Goal: Obtain resource: Download file/media

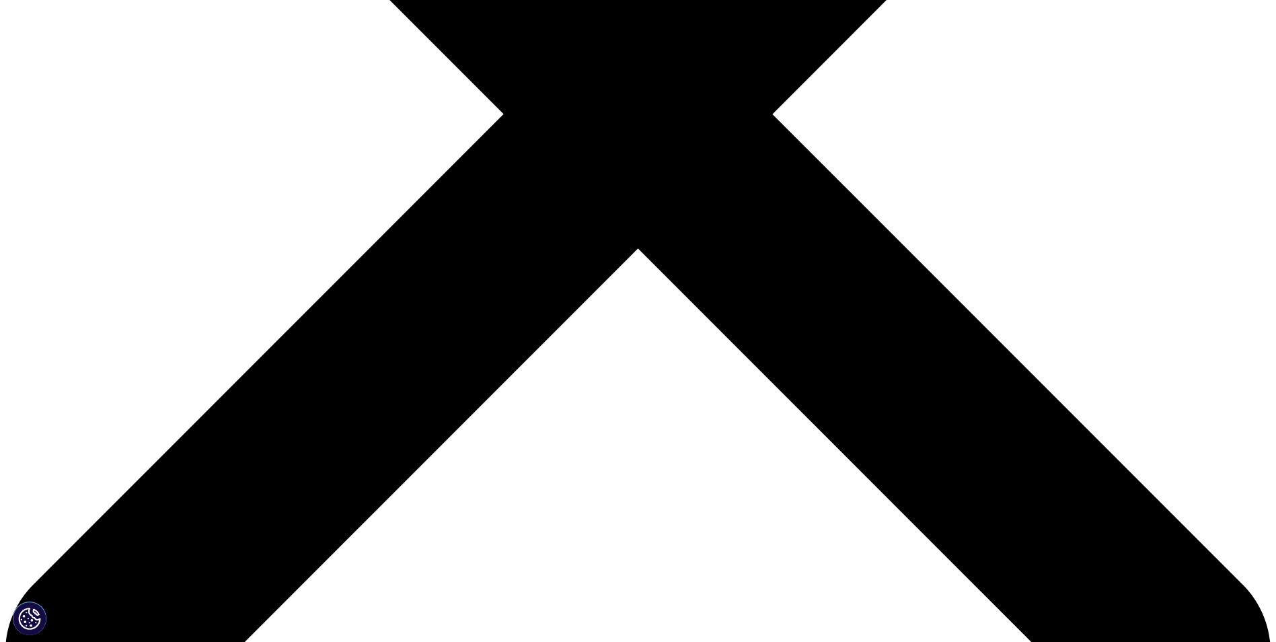
type input "Amal"
type input "Alkhalaf"
type input "[EMAIL_ADDRESS][DOMAIN_NAME]"
type input "Gib Capital"
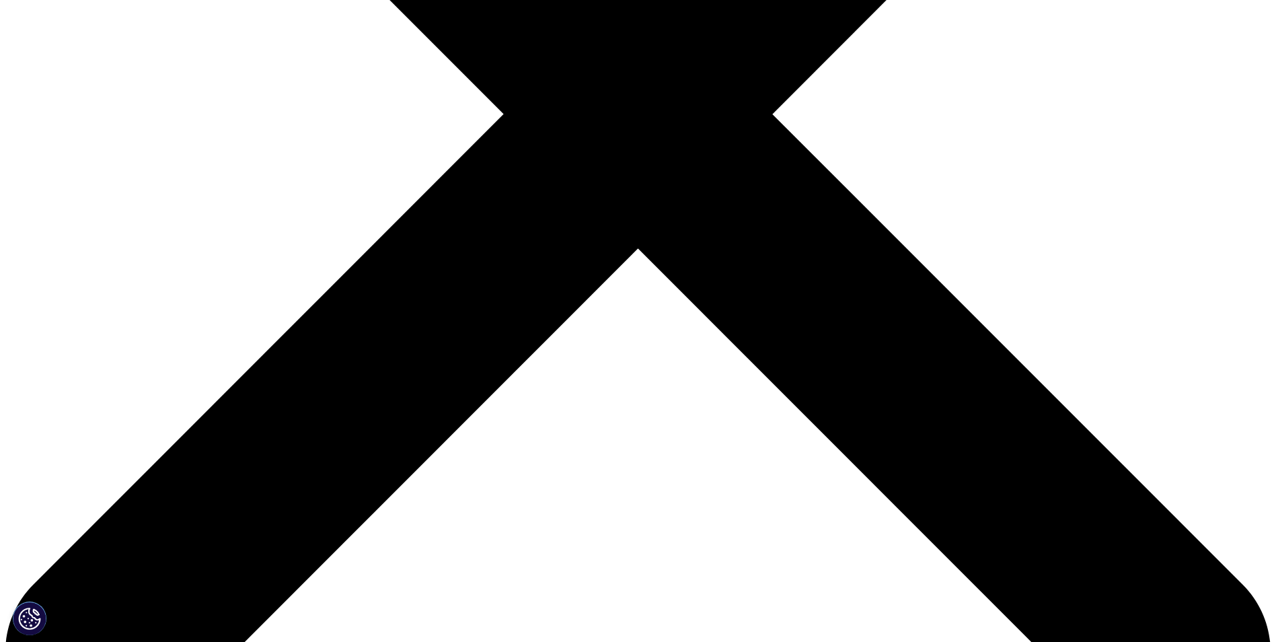
select select "[GEOGRAPHIC_DATA]"
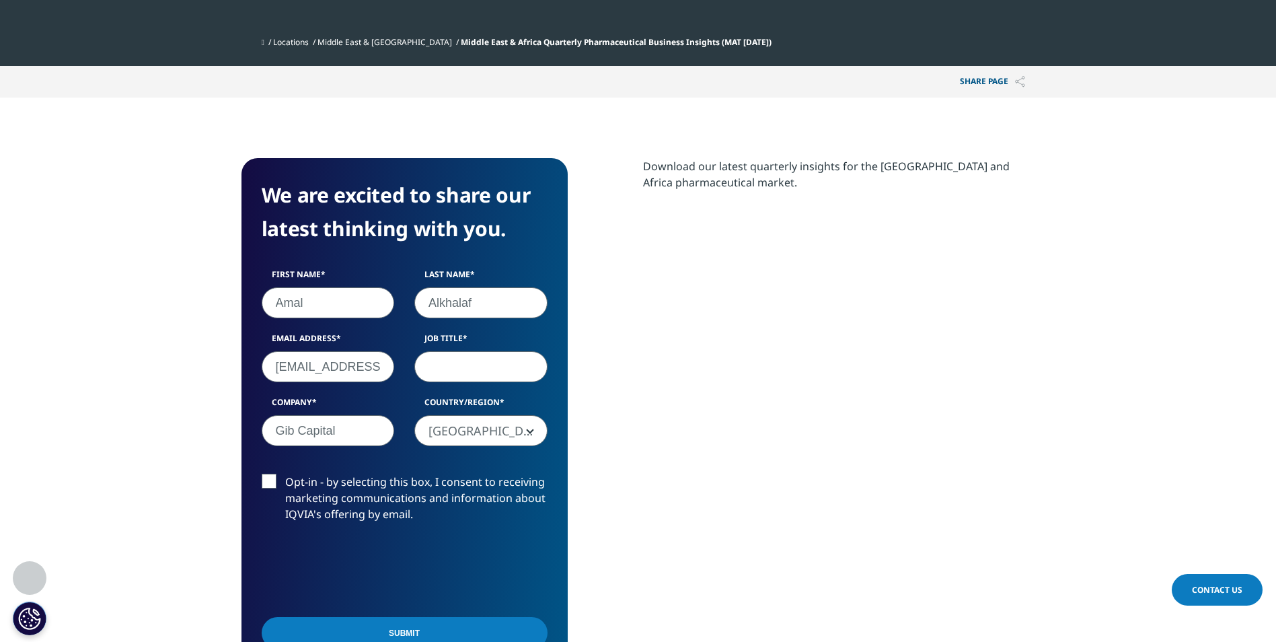
click at [269, 478] on label "Opt-in - by selecting this box, I consent to receiving marketing communications…" at bounding box center [405, 501] width 286 height 56
click at [285, 473] on input "Opt-in - by selecting this box, I consent to receiving marketing communications…" at bounding box center [285, 473] width 0 height 0
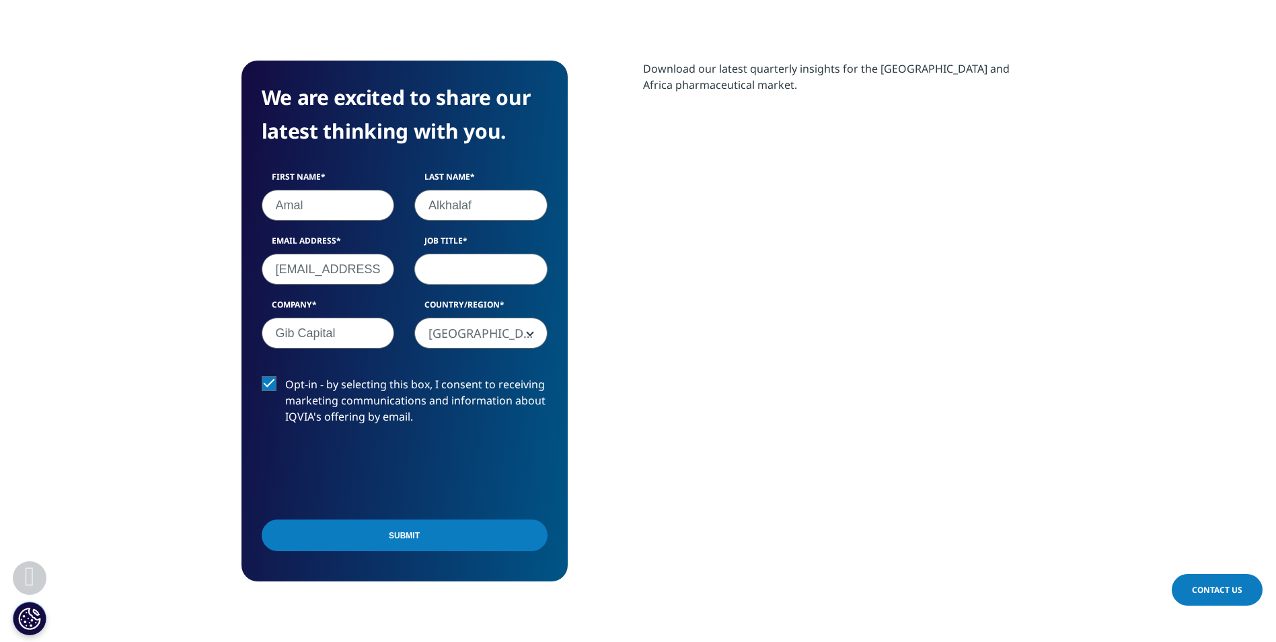
scroll to position [672, 0]
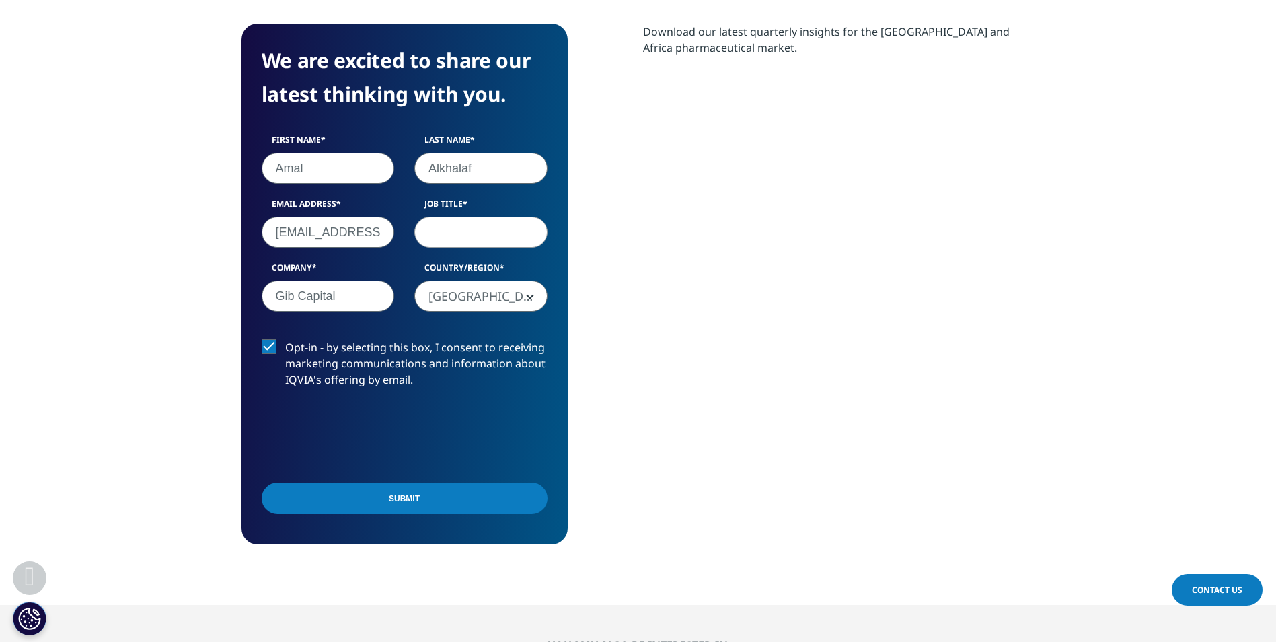
click at [391, 501] on input "Submit" at bounding box center [405, 498] width 286 height 32
type input "Investment Manager"
click at [313, 492] on input "Submit" at bounding box center [405, 498] width 286 height 32
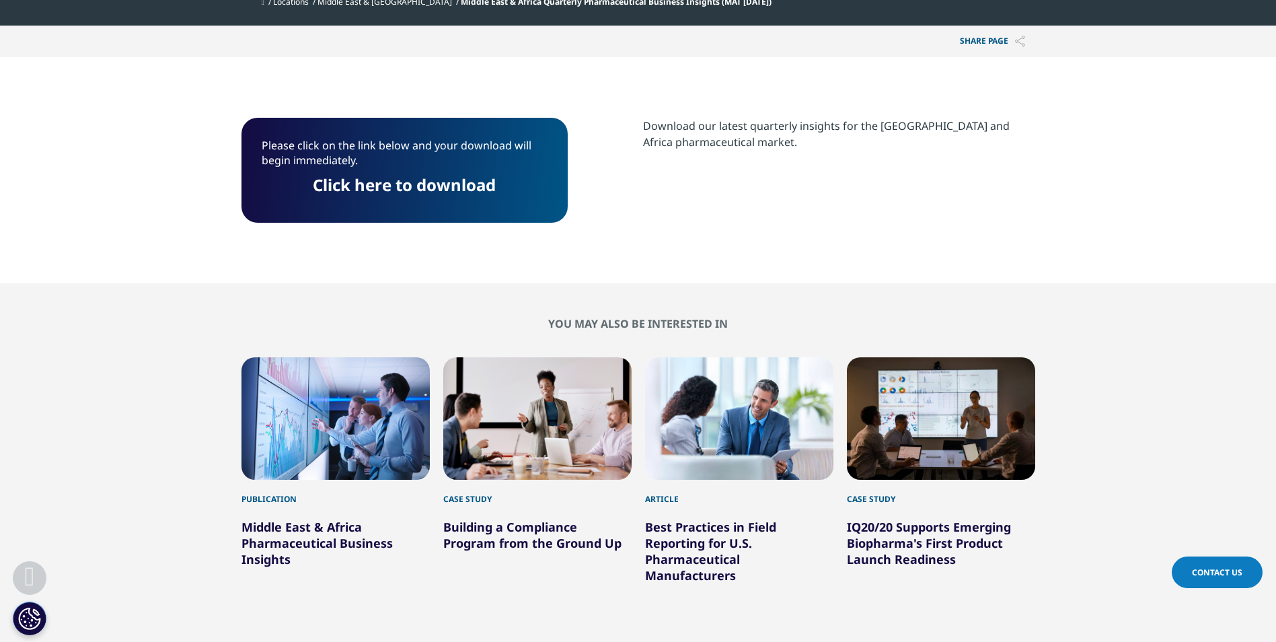
scroll to position [447, 0]
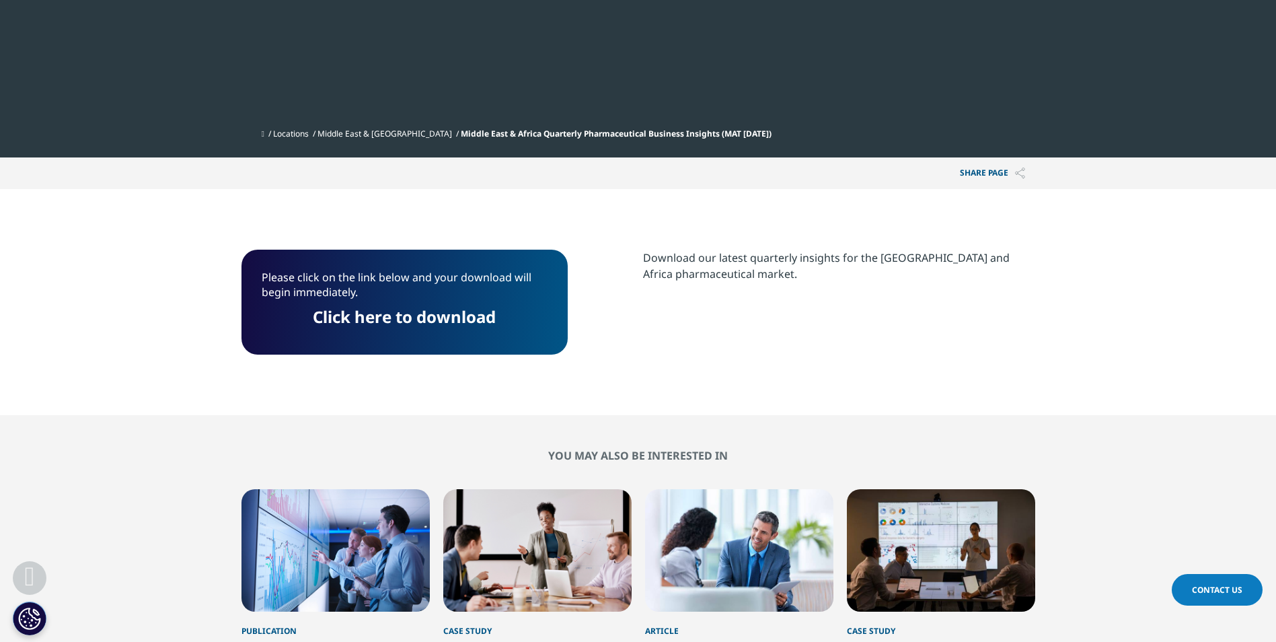
click at [868, 241] on section "Please click on the link below and your download will begin immediately. Click …" at bounding box center [638, 302] width 1276 height 226
click at [746, 321] on section "Download our latest quarterly insights for the [GEOGRAPHIC_DATA] and Africa pha…" at bounding box center [839, 287] width 392 height 76
